Goal: Information Seeking & Learning: Learn about a topic

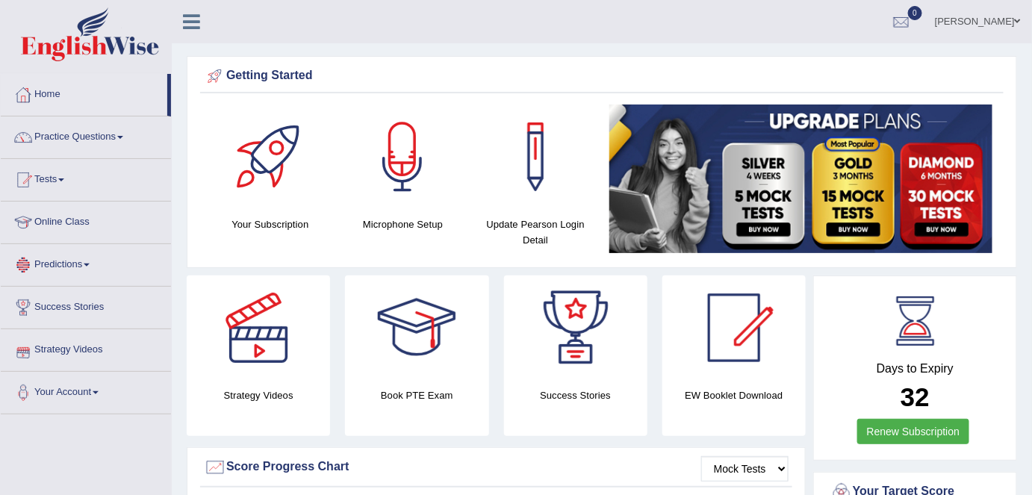
drag, startPoint x: 79, startPoint y: 217, endPoint x: 127, endPoint y: 208, distance: 48.7
click at [79, 217] on link "Online Class" at bounding box center [86, 220] width 170 height 37
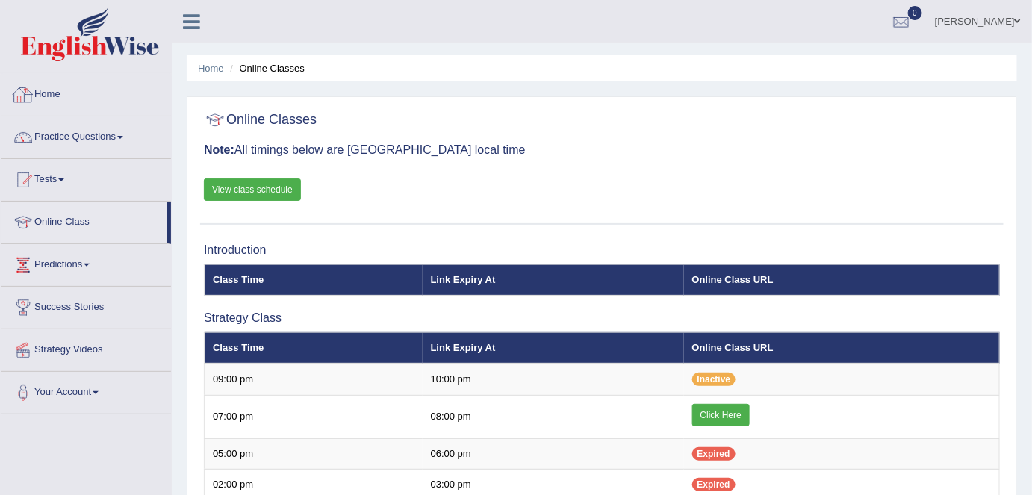
click at [41, 96] on link "Home" at bounding box center [86, 92] width 170 height 37
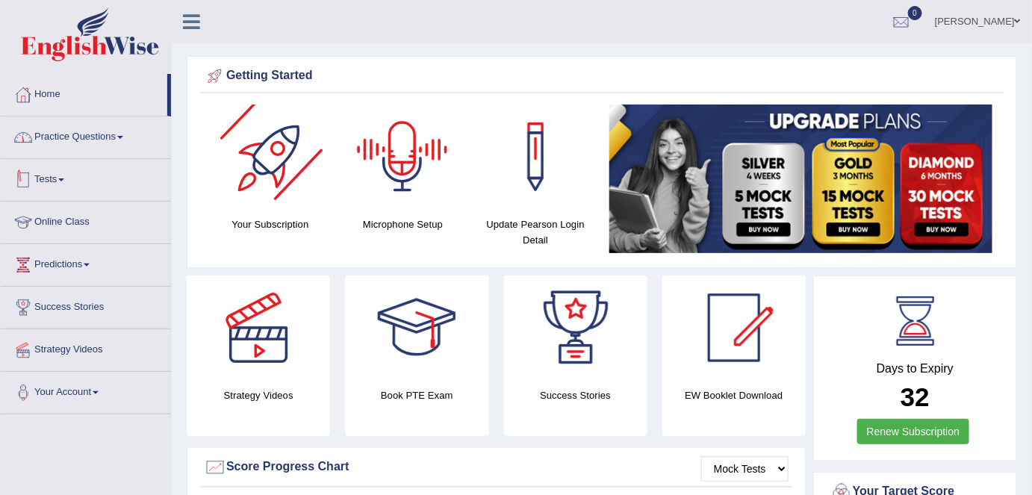
click at [141, 134] on link "Practice Questions" at bounding box center [86, 134] width 170 height 37
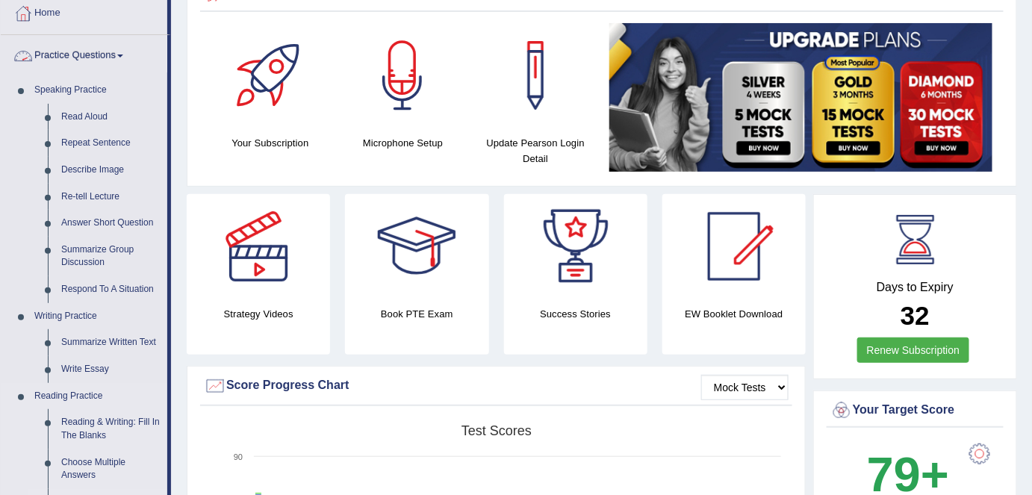
scroll to position [203, 0]
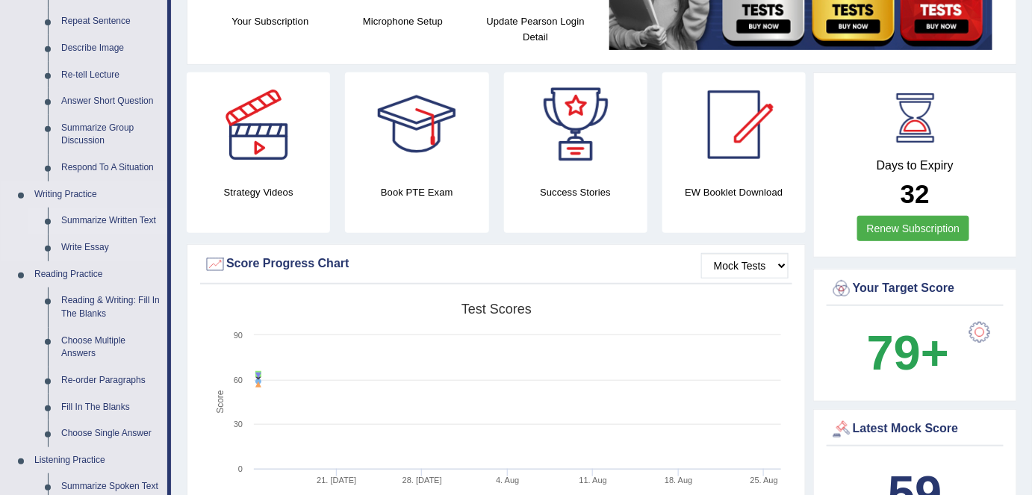
click at [94, 221] on link "Summarize Written Text" at bounding box center [110, 221] width 113 height 27
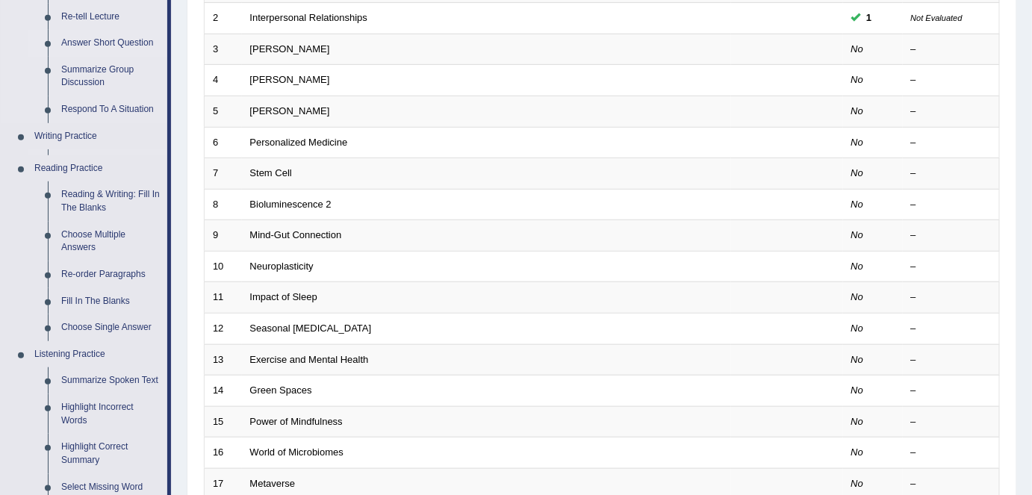
scroll to position [271, 0]
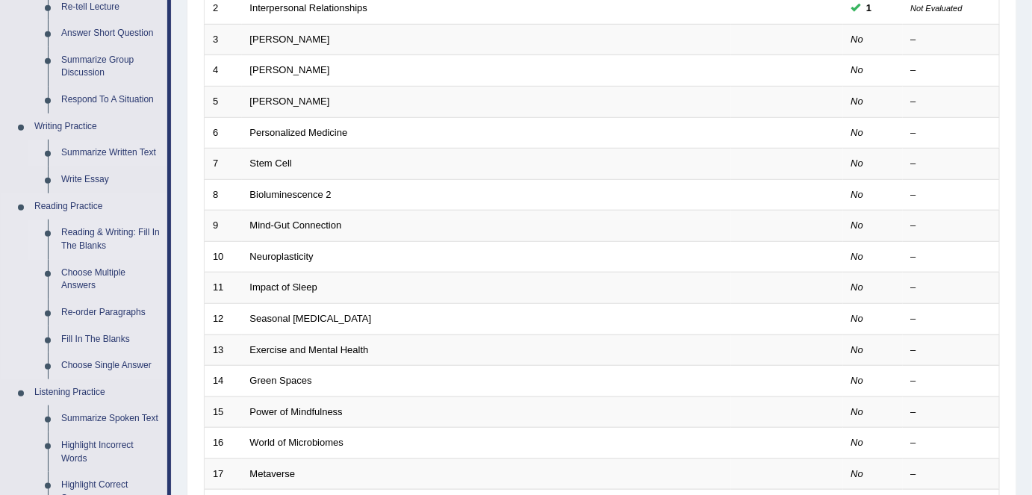
click at [76, 240] on link "Reading & Writing: Fill In The Blanks" at bounding box center [110, 239] width 113 height 40
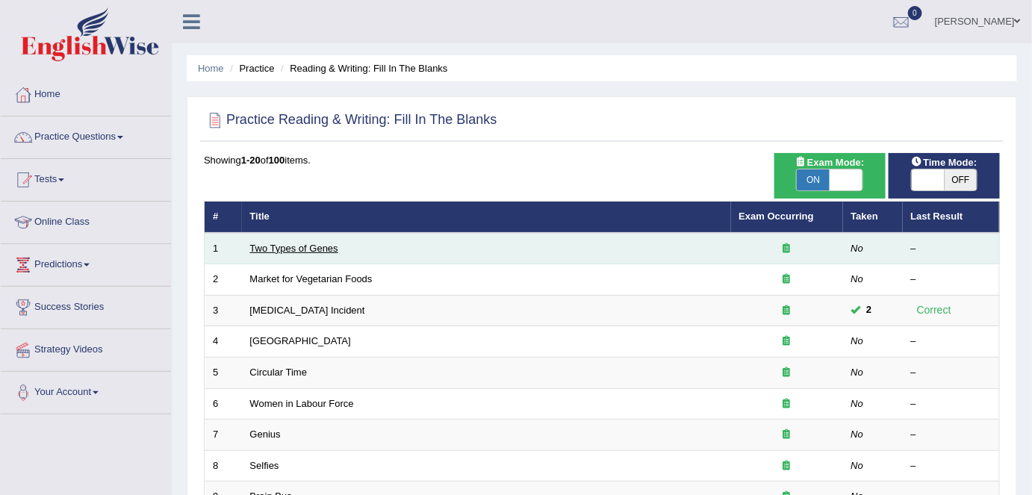
drag, startPoint x: 0, startPoint y: 0, endPoint x: 313, endPoint y: 249, distance: 399.5
click at [305, 249] on link "Two Types of Genes" at bounding box center [294, 248] width 88 height 11
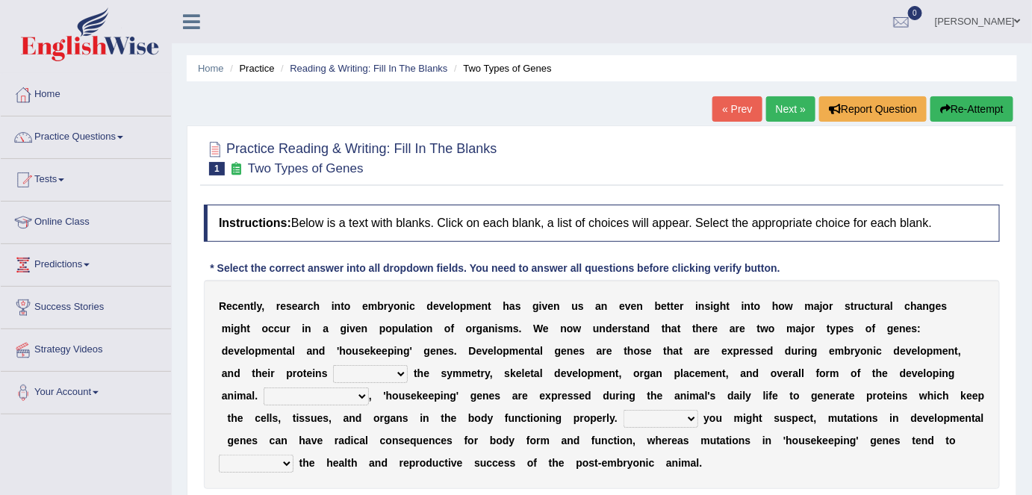
click at [778, 118] on link "Next »" at bounding box center [790, 108] width 49 height 25
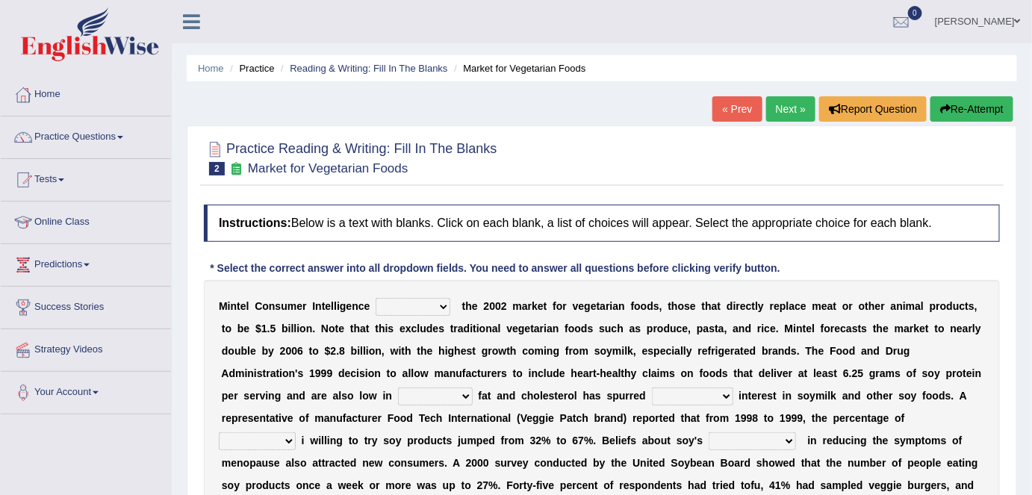
click at [779, 117] on link "Next »" at bounding box center [790, 108] width 49 height 25
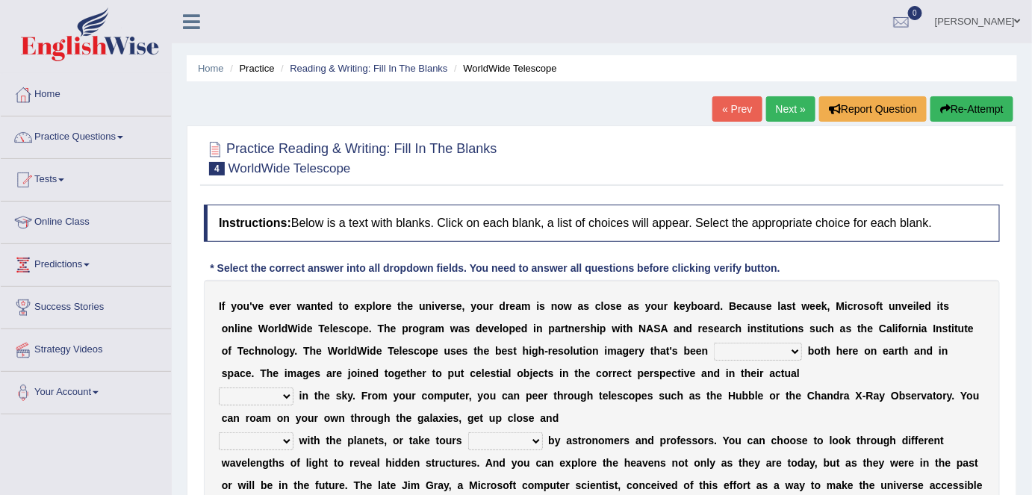
click at [779, 117] on link "Next »" at bounding box center [790, 108] width 49 height 25
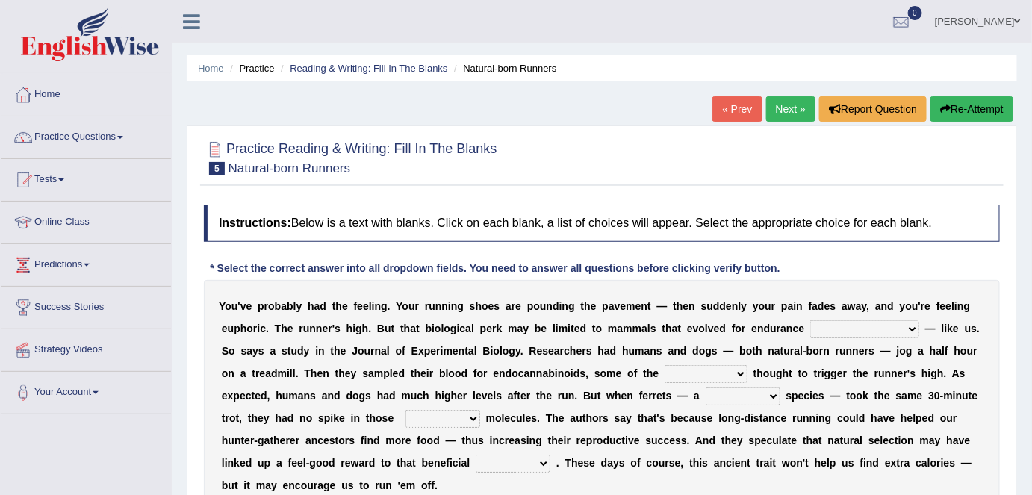
click at [729, 117] on link "« Prev" at bounding box center [736, 108] width 49 height 25
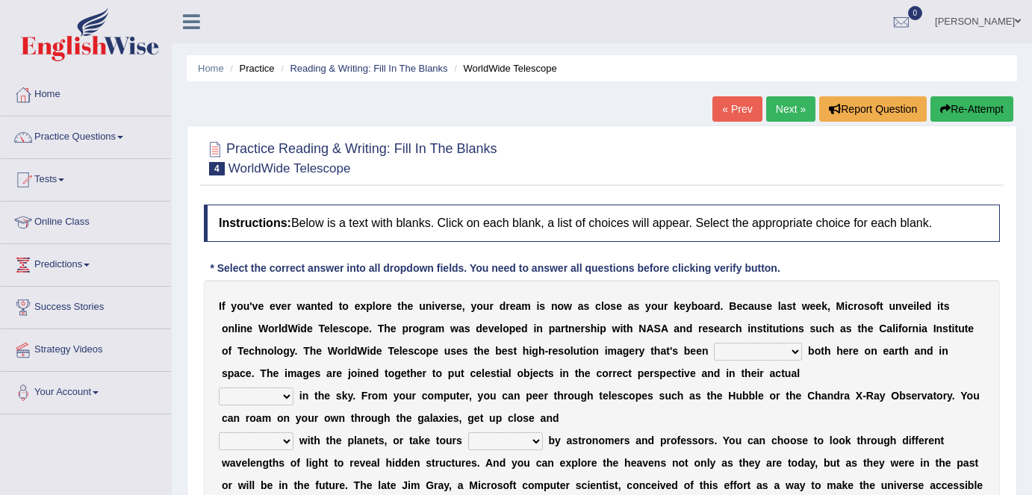
click at [729, 116] on link "« Prev" at bounding box center [736, 108] width 49 height 25
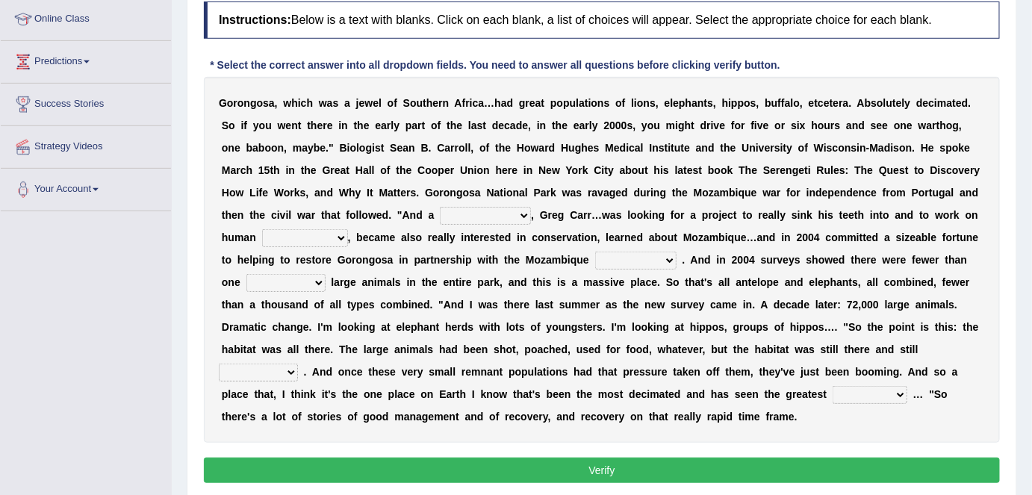
click at [494, 216] on select "passion solstice ballast philanthropist" at bounding box center [485, 216] width 91 height 18
select select "solstice"
click at [440, 207] on select "passion solstice ballast philanthropist" at bounding box center [485, 216] width 91 height 18
click at [311, 231] on select "negligence prevalence development malevolence" at bounding box center [305, 238] width 86 height 18
select select "negligence"
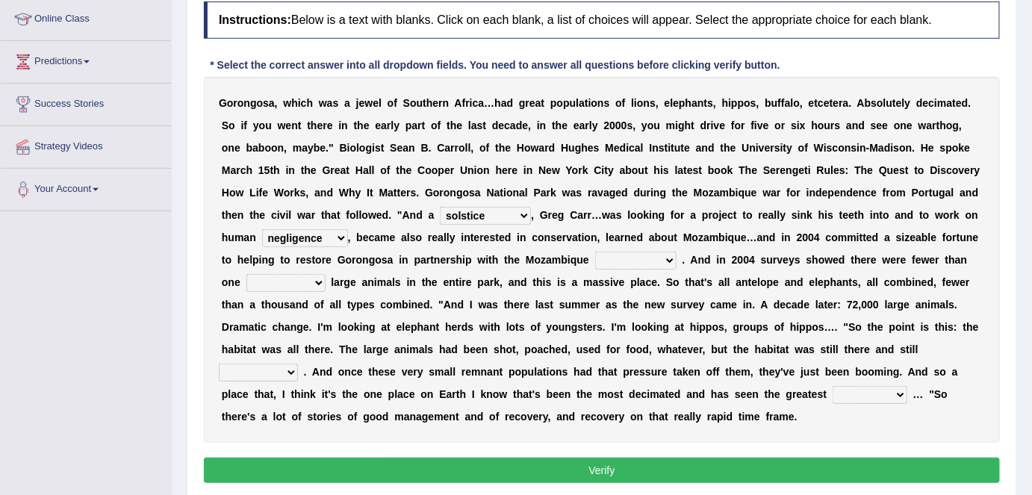
click at [262, 229] on select "negligence prevalence development malevolence" at bounding box center [305, 238] width 86 height 18
click at [305, 274] on select "deflowered embowered roundest thousand" at bounding box center [285, 283] width 79 height 18
select select "deflowered"
click at [246, 274] on select "deflowered embowered roundest thousand" at bounding box center [285, 283] width 79 height 18
click at [663, 266] on select "parliament semanticist government journalist" at bounding box center [635, 261] width 81 height 18
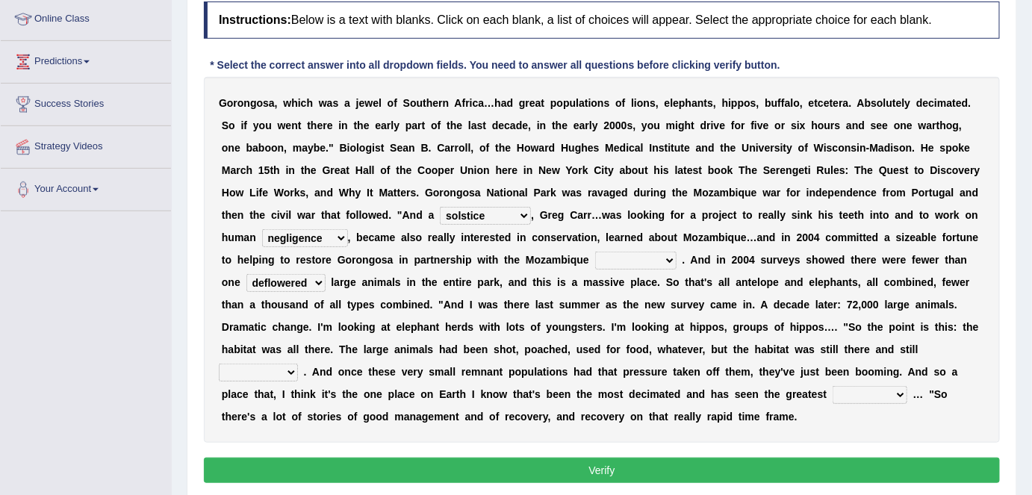
select select "parliament"
click at [595, 252] on select "parliament semanticist government journalist" at bounding box center [635, 261] width 81 height 18
drag, startPoint x: 245, startPoint y: 366, endPoint x: 250, endPoint y: 375, distance: 10.4
click at [245, 366] on select "assertive incidental compulsive productive" at bounding box center [258, 373] width 79 height 18
select select "assertive"
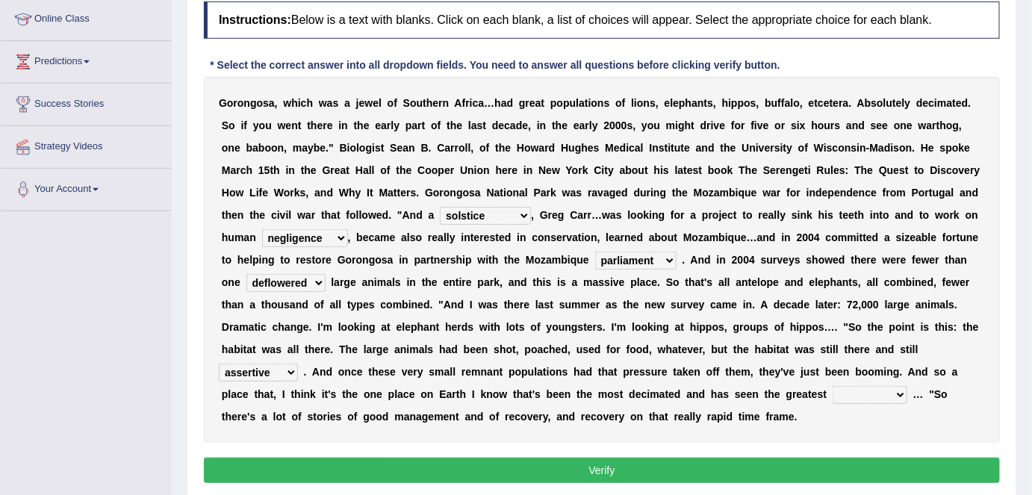
click at [219, 364] on select "assertive incidental compulsive productive" at bounding box center [258, 373] width 79 height 18
drag, startPoint x: 846, startPoint y: 392, endPoint x: 848, endPoint y: 400, distance: 8.5
click at [846, 392] on select "recovery efficacy golly stumpy" at bounding box center [869, 395] width 75 height 18
select select "recovery"
click at [832, 386] on select "recovery efficacy golly stumpy" at bounding box center [869, 395] width 75 height 18
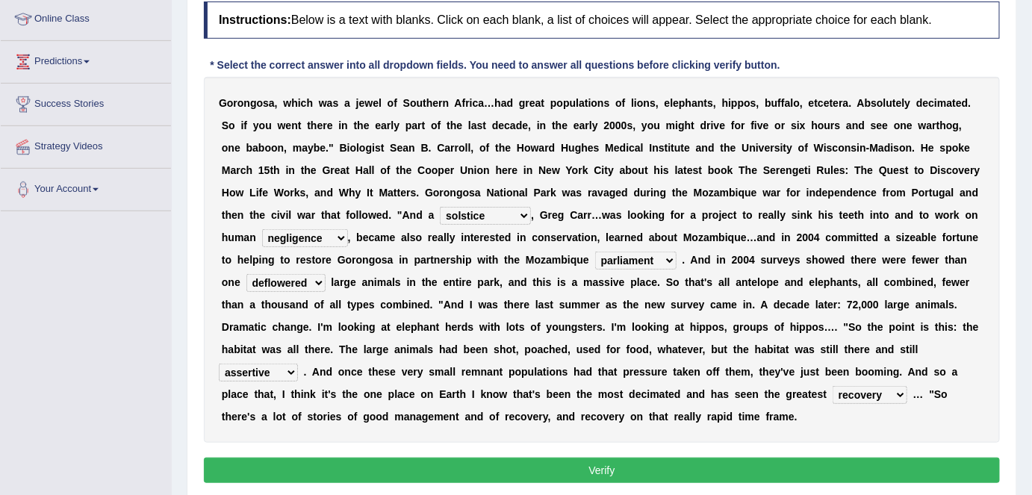
click at [698, 468] on button "Verify" at bounding box center [602, 470] width 796 height 25
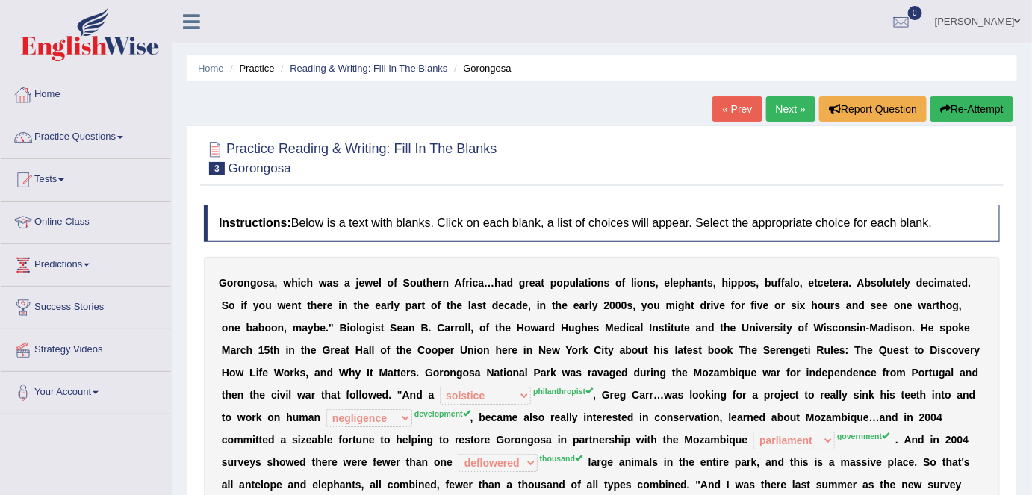
click at [132, 93] on link "Home" at bounding box center [86, 92] width 170 height 37
